Goal: Check status: Check status

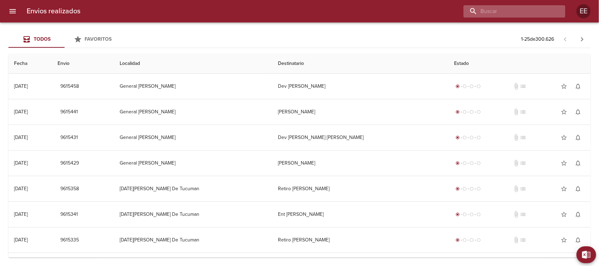
paste input "[PERSON_NAME]"
click at [514, 13] on input "[PERSON_NAME]" at bounding box center [508, 11] width 90 height 12
type input "[PERSON_NAME]"
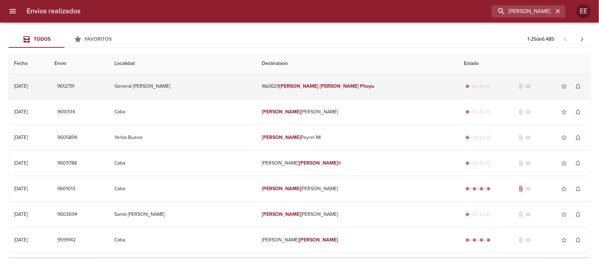
click at [382, 82] on td "Wa3629 [PERSON_NAME]" at bounding box center [357, 86] width 202 height 25
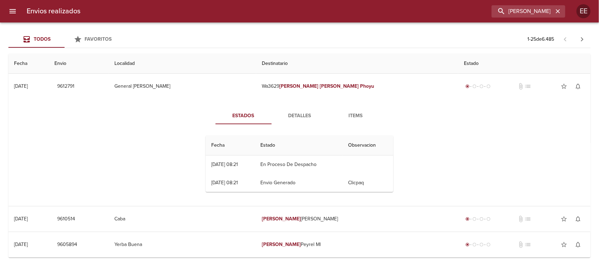
click at [288, 113] on span "Detalles" at bounding box center [300, 116] width 48 height 9
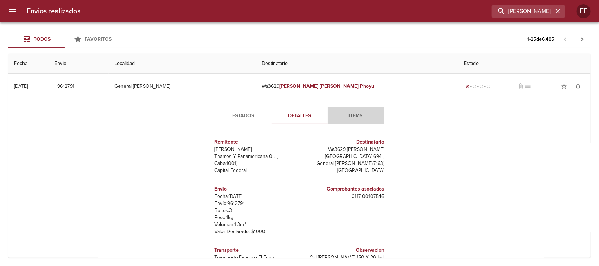
click at [353, 114] on span "Items" at bounding box center [356, 116] width 48 height 9
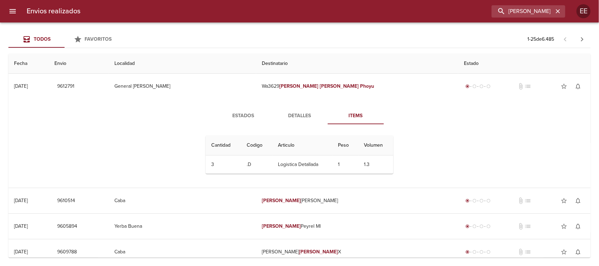
click at [307, 116] on span "Detalles" at bounding box center [300, 116] width 48 height 9
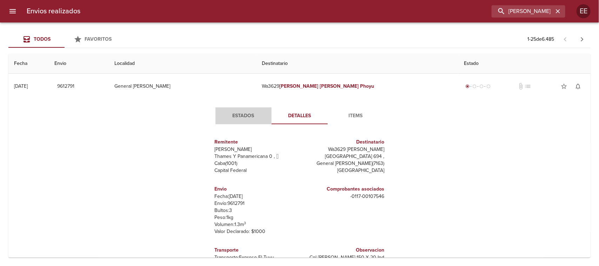
click at [232, 108] on button "Estados" at bounding box center [243, 115] width 56 height 17
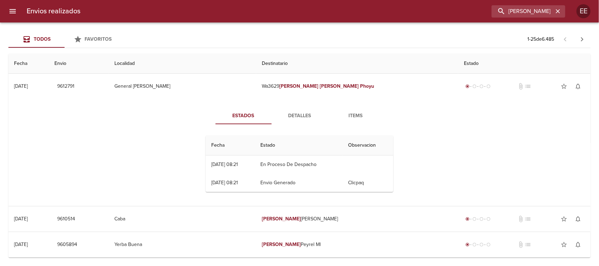
click at [355, 111] on button "Items" at bounding box center [356, 115] width 56 height 17
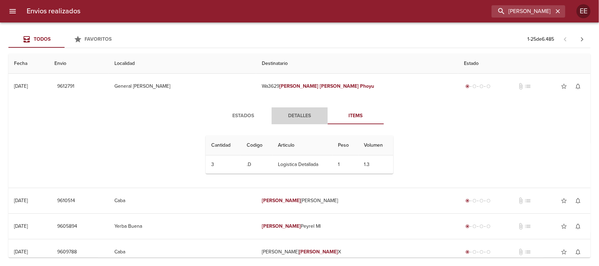
click at [302, 117] on span "Detalles" at bounding box center [300, 116] width 48 height 9
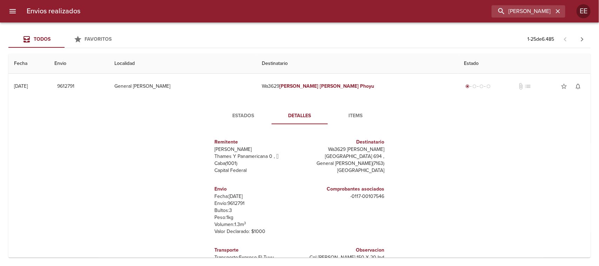
click at [241, 107] on button "Estados" at bounding box center [243, 115] width 56 height 17
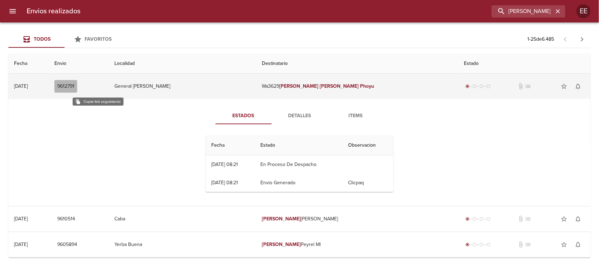
click at [74, 88] on span "9612791" at bounding box center [65, 86] width 17 height 9
